Goal: Task Accomplishment & Management: Complete application form

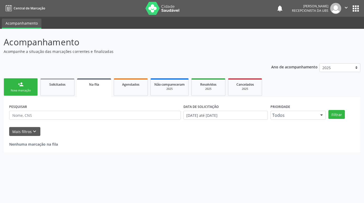
click at [25, 85] on link "person_add Nova marcação" at bounding box center [21, 87] width 34 height 18
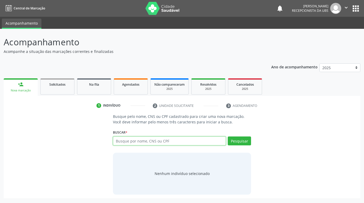
click at [169, 144] on input "text" at bounding box center [169, 141] width 113 height 9
paste input "[PERSON_NAME]"
type input "[PERSON_NAME]"
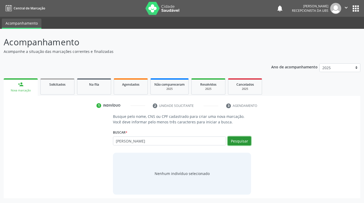
click at [246, 143] on button "Pesquisar" at bounding box center [239, 141] width 23 height 9
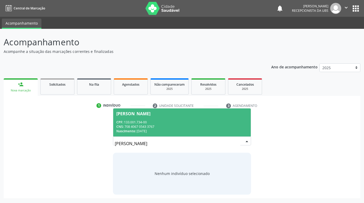
click at [224, 120] on div "CPF: 133.001.734-00" at bounding box center [181, 122] width 131 height 4
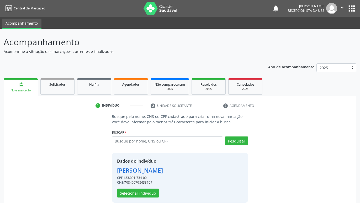
scroll to position [7, 0]
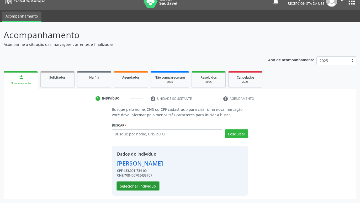
click at [150, 183] on button "Selecionar indivíduo" at bounding box center [138, 186] width 42 height 9
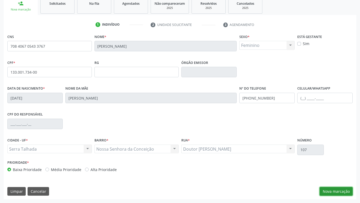
click at [347, 194] on button "Nova marcação" at bounding box center [335, 191] width 33 height 9
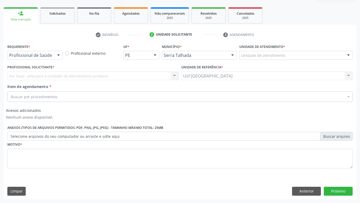
scroll to position [71, 0]
click at [60, 56] on div at bounding box center [59, 55] width 8 height 9
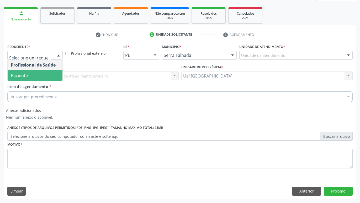
click at [34, 73] on span "Paciente" at bounding box center [35, 75] width 55 height 10
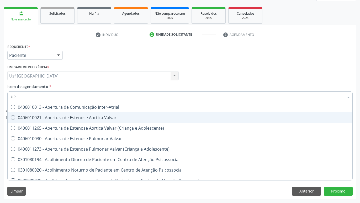
type input "U"
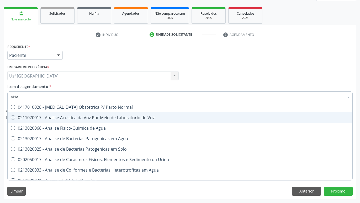
type input "ANALI"
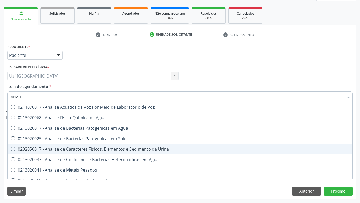
click at [71, 149] on div "0202050017 - Analise de Caracteres Fisicos, Elementos e Sedimento da Urina" at bounding box center [180, 149] width 338 height 4
checkbox Urina "true"
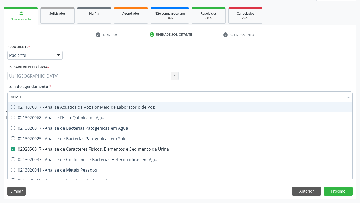
type input "ANAL"
checkbox Urina "false"
checkbox Agua "true"
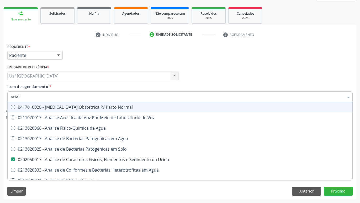
type input "ANA"
checkbox Urina "false"
checkbox Pesticidas "true"
type input "A"
checkbox Pesticidas "false"
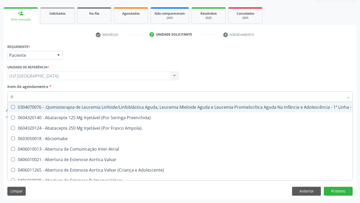
type input "02"
checkbox Coração "true"
checkbox Urina "false"
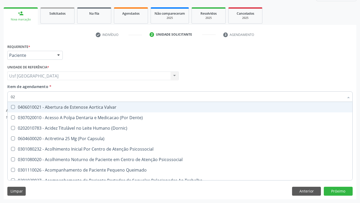
type input "020"
checkbox Terapeutica "true"
checkbox Urina "false"
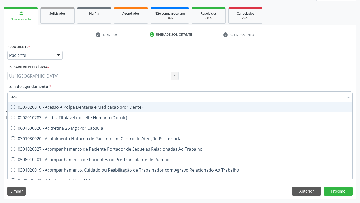
type input "0202"
checkbox Capsula\) "true"
checkbox Urina "false"
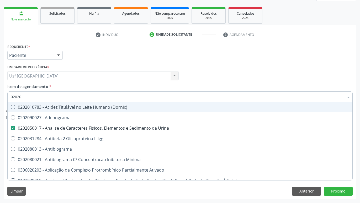
type input "020208"
checkbox Urina "false"
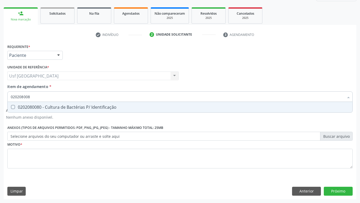
type input "0202080080"
click at [97, 105] on div "0202080080 - Cultura de Bactérias P/ Identificação" at bounding box center [180, 107] width 338 height 4
checkbox Identificação "true"
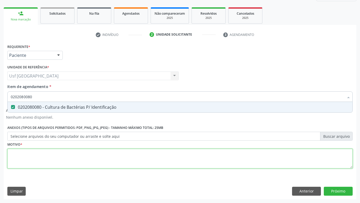
click at [101, 163] on textarea at bounding box center [179, 159] width 345 height 20
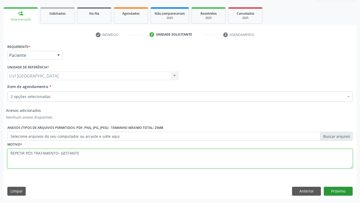
type textarea "REPETIR PÓS TRATAMENTO- GESTANTE"
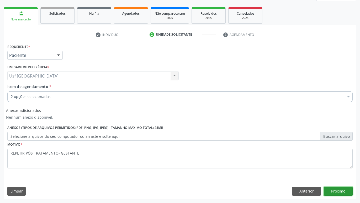
click at [331, 189] on button "Próximo" at bounding box center [337, 191] width 29 height 9
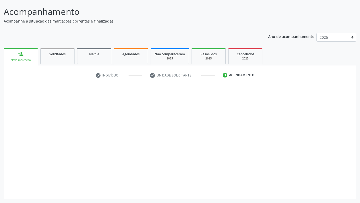
scroll to position [30, 0]
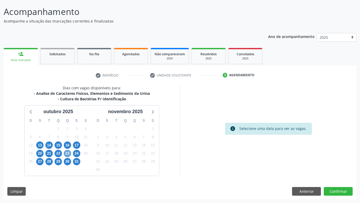
click at [68, 154] on span "23" at bounding box center [67, 153] width 7 height 7
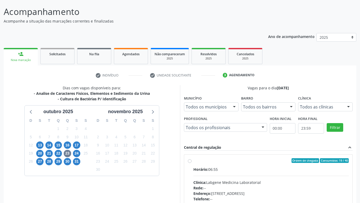
click at [193, 162] on label "Ordem de chegada Consumidos: 19 / 40 Horário: 06:55 Clínica: Labgene Medicina L…" at bounding box center [270, 198] width 155 height 80
click at [189, 162] on input "Ordem de chegada Consumidos: 19 / 40 Horário: 06:55 Clínica: Labgene Medicina L…" at bounding box center [190, 160] width 4 height 5
radio input "true"
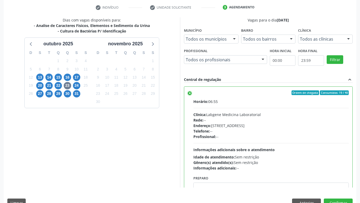
scroll to position [110, 0]
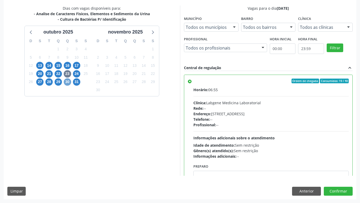
click at [68, 80] on span "30" at bounding box center [67, 81] width 7 height 7
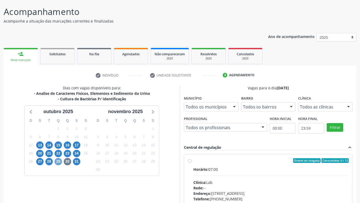
click at [57, 163] on span "29" at bounding box center [58, 161] width 7 height 7
click at [40, 161] on span "27" at bounding box center [39, 161] width 7 height 7
click at [193, 161] on label "Ordem de chegada Consumidos: 1 / 24 Horário: 07:00 Clínica: S B Laboratorio de …" at bounding box center [270, 198] width 155 height 80
click at [188, 161] on input "Ordem de chegada Consumidos: 1 / 24 Horário: 07:00 Clínica: S B Laboratorio de …" at bounding box center [190, 160] width 4 height 5
radio input "true"
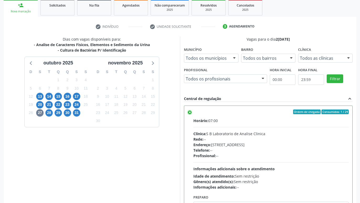
scroll to position [110, 0]
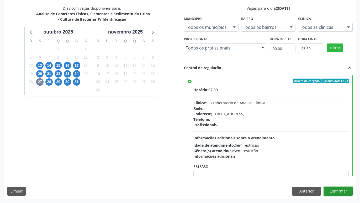
click at [341, 192] on button "Confirmar" at bounding box center [337, 191] width 29 height 9
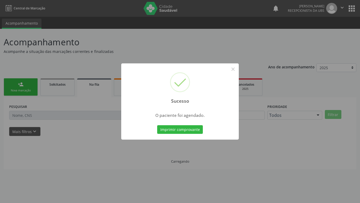
scroll to position [0, 0]
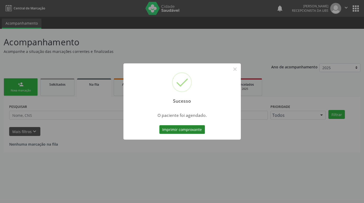
click at [193, 130] on button "Imprimir comprovante" at bounding box center [182, 129] width 46 height 9
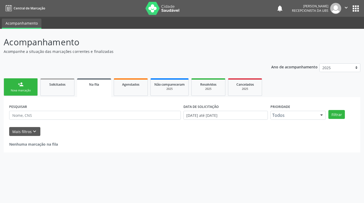
click at [29, 89] on div "Nova marcação" at bounding box center [21, 91] width 26 height 4
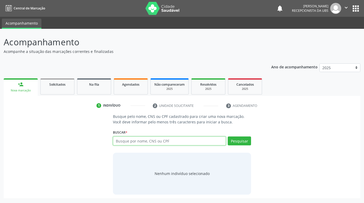
click at [157, 144] on input "text" at bounding box center [169, 141] width 113 height 9
paste input "[PERSON_NAME]"
type input "[PERSON_NAME]"
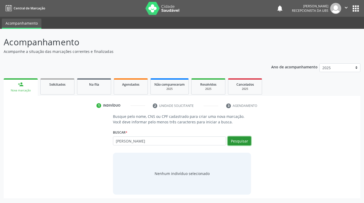
click at [235, 141] on button "Pesquisar" at bounding box center [239, 141] width 23 height 9
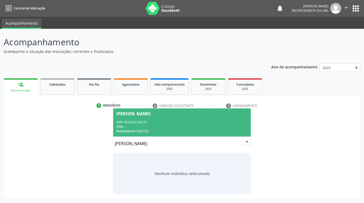
click at [205, 122] on div "CPF: 003.616.524-70" at bounding box center [181, 122] width 131 height 4
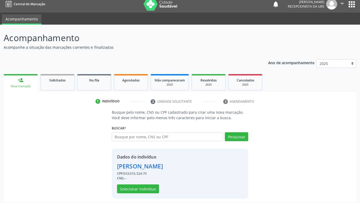
scroll to position [7, 0]
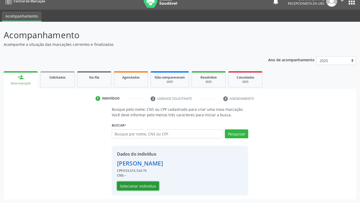
click at [148, 187] on button "Selecionar indivíduo" at bounding box center [138, 186] width 42 height 9
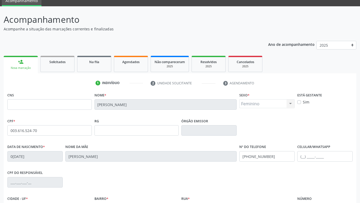
scroll to position [81, 0]
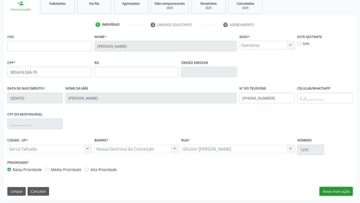
click at [331, 191] on button "Nova marcação" at bounding box center [335, 191] width 33 height 9
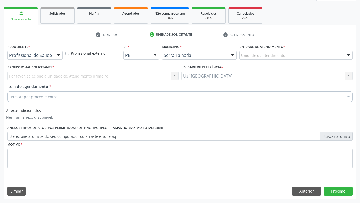
scroll to position [71, 0]
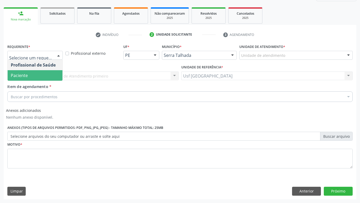
click at [32, 73] on span "Paciente" at bounding box center [35, 75] width 55 height 10
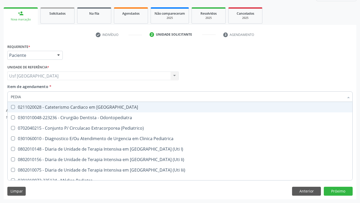
type input "PEDIAT"
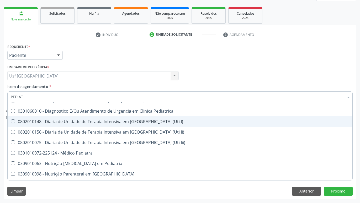
scroll to position [37, 0]
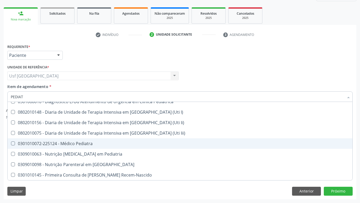
click at [79, 145] on div "0301010072-225124 - Médico Pediatra" at bounding box center [180, 144] width 338 height 4
checkbox Pediatra "true"
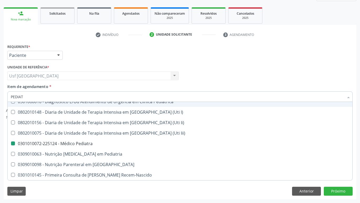
click at [226, 68] on div "Profissional Solicitante Por favor, selecione a Unidade de Atendimento primeiro…" at bounding box center [179, 73] width 347 height 20
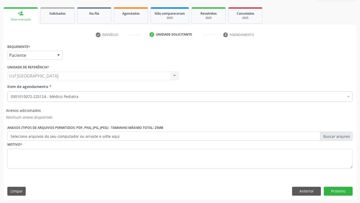
scroll to position [0, 0]
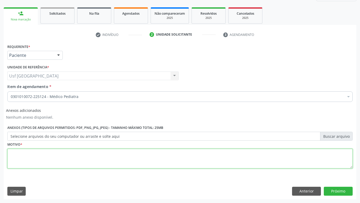
click at [98, 163] on textarea at bounding box center [179, 159] width 345 height 20
type textarea "."
type textarea "D"
type textarea "FEBRE"
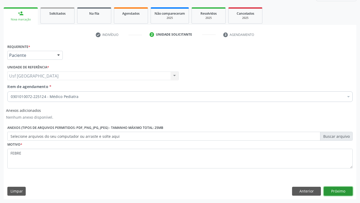
click at [335, 190] on button "Próximo" at bounding box center [337, 191] width 29 height 9
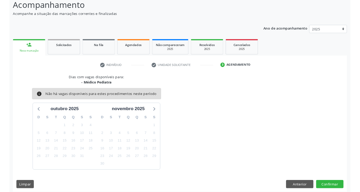
scroll to position [40, 0]
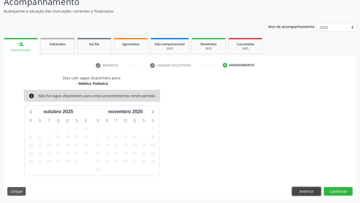
click at [312, 188] on button "Anterior" at bounding box center [306, 191] width 29 height 9
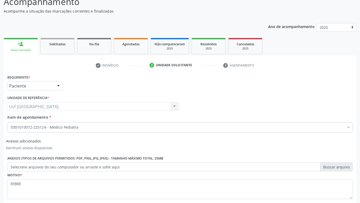
click at [19, 47] on div "person_add" at bounding box center [21, 44] width 6 height 6
click at [16, 45] on link "person_add Nova marcação" at bounding box center [21, 47] width 34 height 18
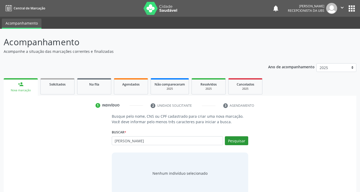
type input "[PERSON_NAME]"
click at [232, 141] on button "Pesquisar" at bounding box center [236, 141] width 23 height 9
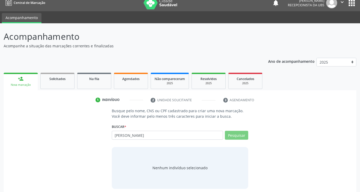
scroll to position [10, 0]
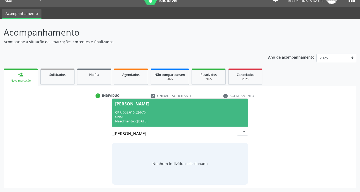
click at [214, 111] on div "CPF: 003.616.524-70" at bounding box center [179, 112] width 129 height 4
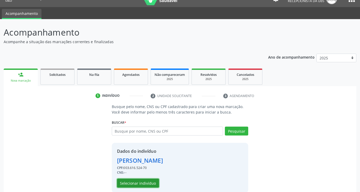
click at [139, 181] on button "Selecionar indivíduo" at bounding box center [138, 183] width 42 height 9
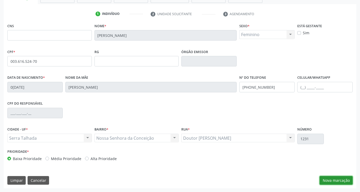
click at [332, 178] on button "Nova marcação" at bounding box center [335, 180] width 33 height 9
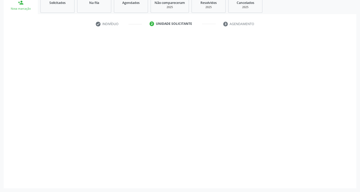
scroll to position [82, 0]
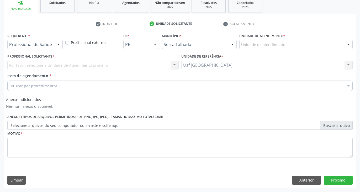
click at [59, 46] on div at bounding box center [59, 44] width 8 height 9
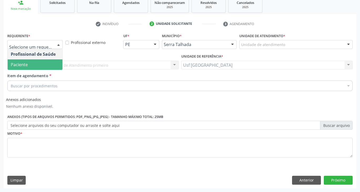
click at [33, 63] on span "Paciente" at bounding box center [35, 64] width 55 height 10
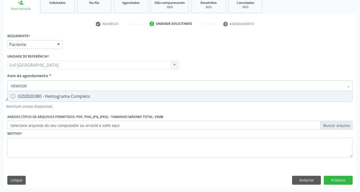
type input "HEMOGRA"
click at [36, 96] on div "0202020380 - Hemograma Completo" at bounding box center [180, 96] width 338 height 4
checkbox Completo "true"
type input "HEMOG"
checkbox Completo "false"
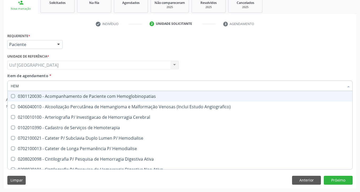
type input "HE"
checkbox Completo "false"
checkbox Orgaos "true"
type input "H"
checkbox Orgaos "false"
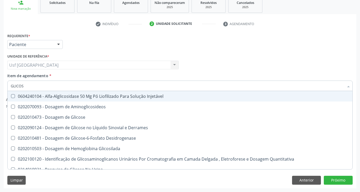
type input "GLICOSE"
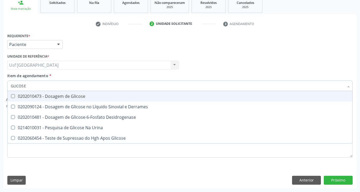
click at [56, 97] on div "0202010473 - Dosagem de Glicose" at bounding box center [180, 96] width 338 height 4
checkbox Glicose "true"
type input "GLICOS"
checkbox Glicose "false"
checkbox Desidrogenase "true"
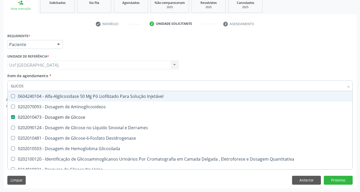
type input "GLICO"
checkbox Glicose "false"
checkbox Glicosilada "true"
type input "GLIC"
checkbox Glicosilada "false"
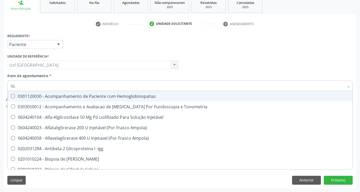
type input "G"
checkbox Glicose "false"
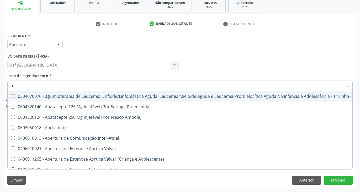
type input "02"
checkbox Coclear "true"
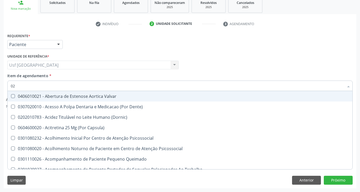
type input "020"
checkbox \(Qualitativo\) "true"
checkbox Glicose "false"
checkbox \(T3\) "true"
type input "0202"
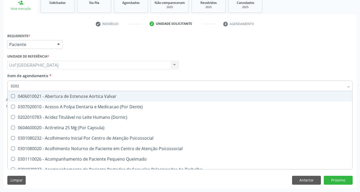
checkbox Auditiva "true"
checkbox Monobloco "true"
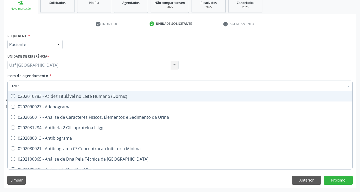
type input "02020"
checkbox Xi "true"
checkbox Glicose "false"
checkbox Zinco "true"
checkbox Completo "false"
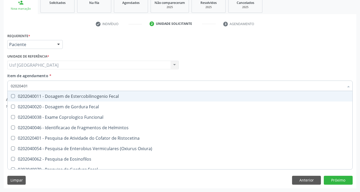
type input "020204012"
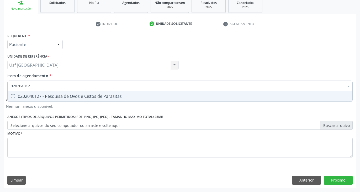
click at [36, 96] on div "0202040127 - Pesquisa de Ovos e Cistos de Parasitas" at bounding box center [180, 96] width 338 height 4
checkbox Parasitas "true"
type input "02020401"
checkbox Parasitas "false"
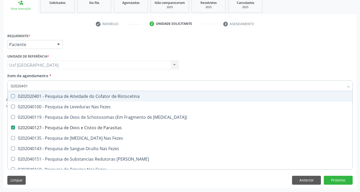
type input "0202040"
checkbox Parasitas "false"
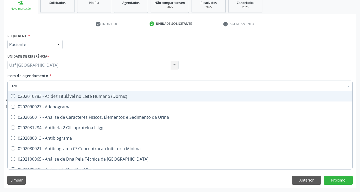
type input "02"
checkbox Glicose "false"
checkbox Completo "false"
checkbox Parasitas "false"
checkbox Boston "false"
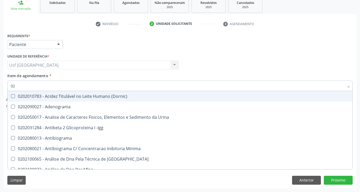
type input "0"
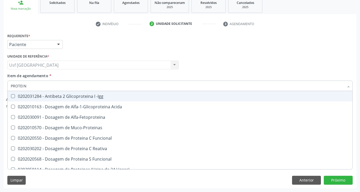
type input "PROTEINA"
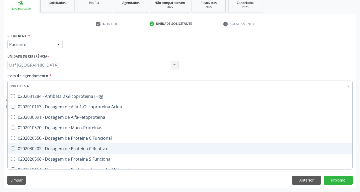
click at [71, 148] on div "0202030202 - Dosagem de Proteina C Reativa" at bounding box center [180, 149] width 338 height 4
checkbox Reativa "true"
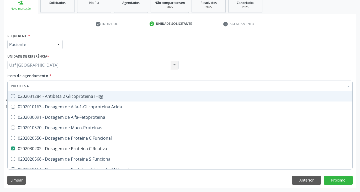
click at [235, 66] on div "Profissional Solicitante Por favor, selecione a Unidade de Atendimento primeiro…" at bounding box center [179, 63] width 347 height 20
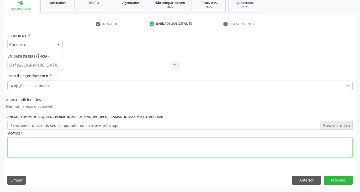
click at [200, 152] on textarea at bounding box center [179, 148] width 345 height 20
type textarea "."
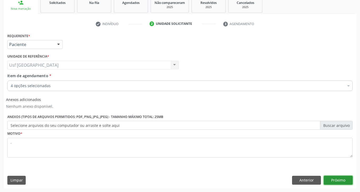
click at [344, 182] on button "Próximo" at bounding box center [337, 180] width 29 height 9
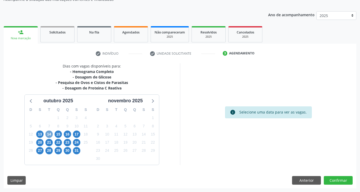
click at [51, 134] on span "14" at bounding box center [48, 134] width 7 height 7
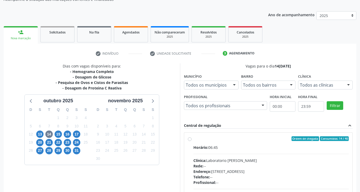
click at [193, 139] on label "Ordem de chegada Consumidos: 14 / 40 Horário: 06:45 Clínica: Laboratorio Jose P…" at bounding box center [270, 177] width 155 height 80
click at [188, 139] on input "Ordem de chegada Consumidos: 14 / 40 Horário: 06:45 Clínica: Laboratorio Jose P…" at bounding box center [190, 139] width 4 height 5
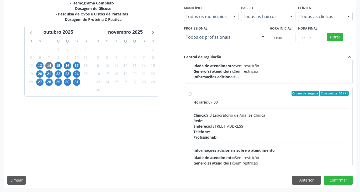
scroll to position [210, 0]
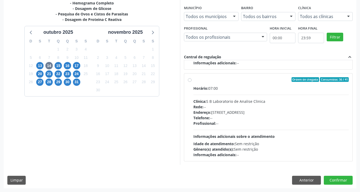
click at [187, 78] on div "Ordem de chegada Consumidos: 36 / 41 Horário: 07:00 Clínica: S B Laboratorio de…" at bounding box center [268, 118] width 168 height 88
radio input "false"
radio input "true"
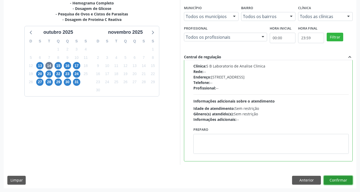
click at [335, 183] on button "Confirmar" at bounding box center [337, 180] width 29 height 9
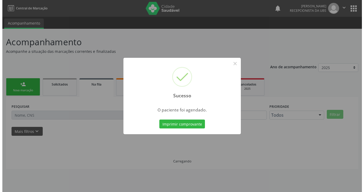
scroll to position [0, 0]
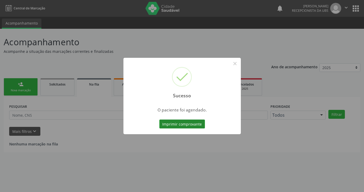
click at [189, 126] on button "Imprimir comprovante" at bounding box center [182, 124] width 46 height 9
